Goal: Find specific page/section: Find specific page/section

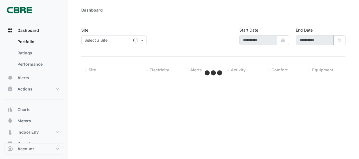
type input "**********"
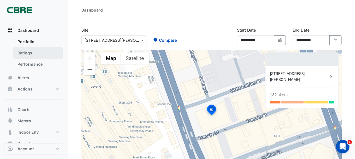
click at [36, 52] on link "Ratings" at bounding box center [38, 52] width 50 height 11
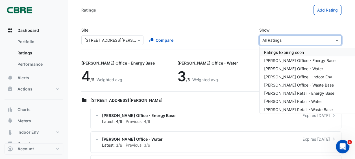
click at [290, 41] on input "text" at bounding box center [294, 41] width 65 height 6
click at [32, 30] on span "Dashboard" at bounding box center [28, 31] width 21 height 6
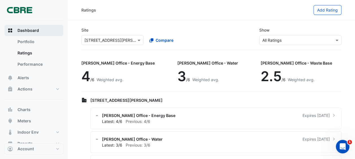
click at [24, 30] on span "Dashboard" at bounding box center [28, 31] width 21 height 6
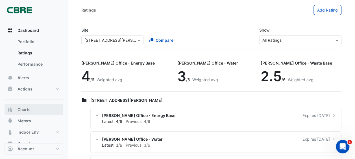
click at [31, 112] on button "Charts" at bounding box center [34, 109] width 59 height 11
